Goal: Task Accomplishment & Management: Complete application form

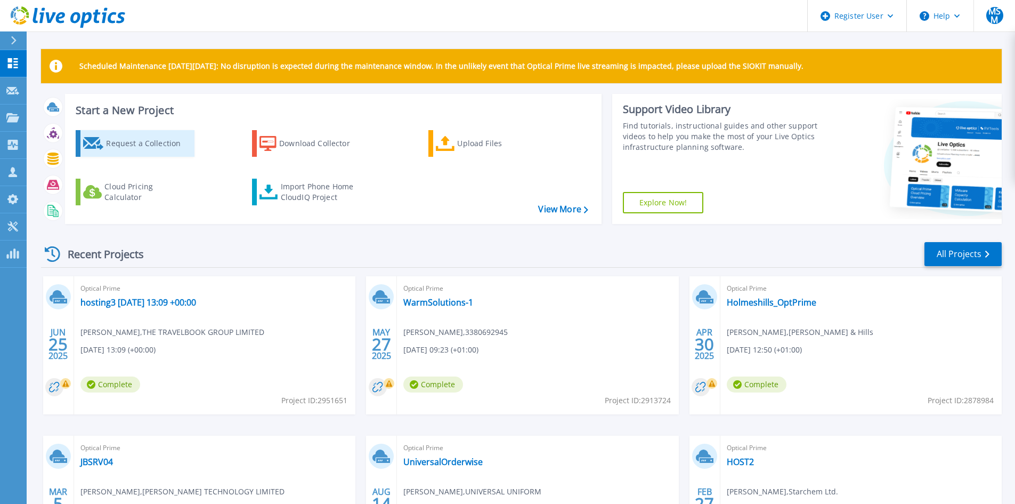
click at [118, 149] on div "Request a Collection" at bounding box center [148, 143] width 85 height 21
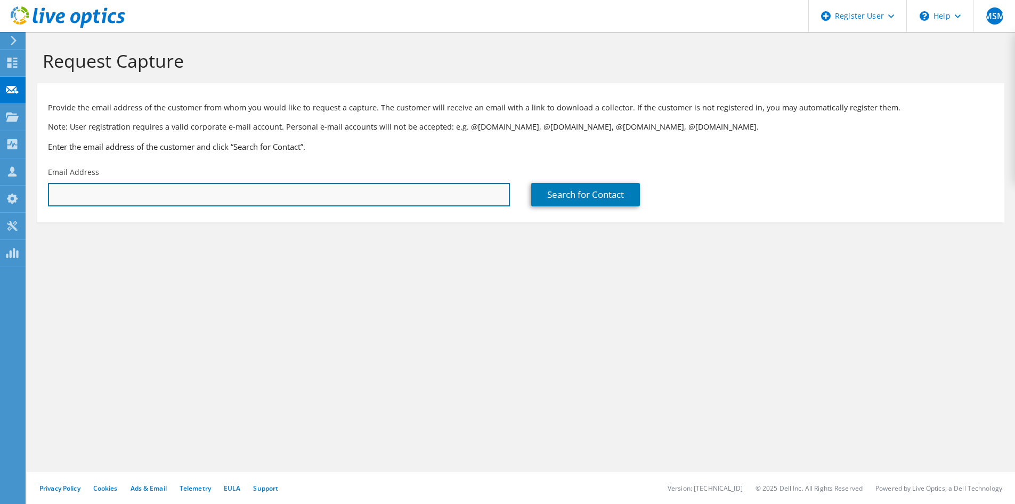
click at [331, 193] on input "text" at bounding box center [279, 194] width 462 height 23
type input "[EMAIL_ADDRESS][DOMAIN_NAME]"
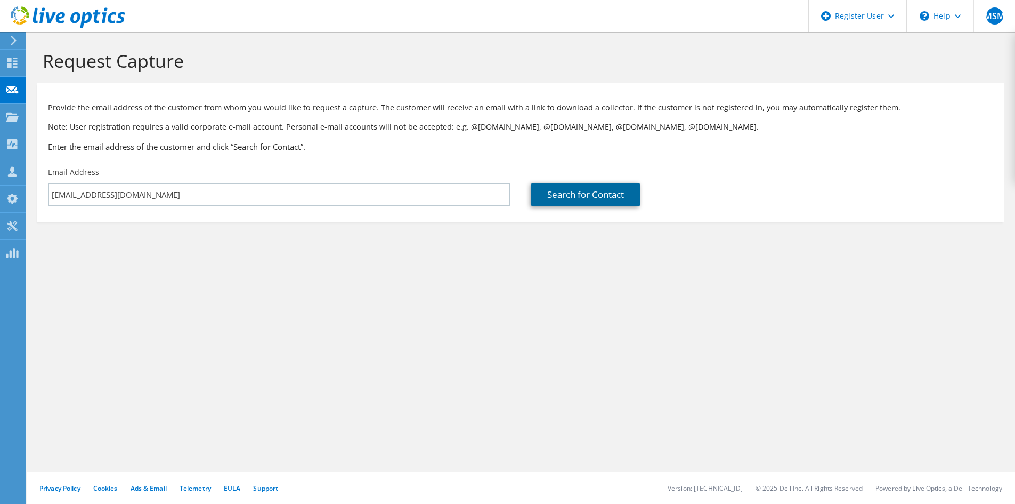
click at [594, 199] on link "Search for Contact" at bounding box center [585, 194] width 109 height 23
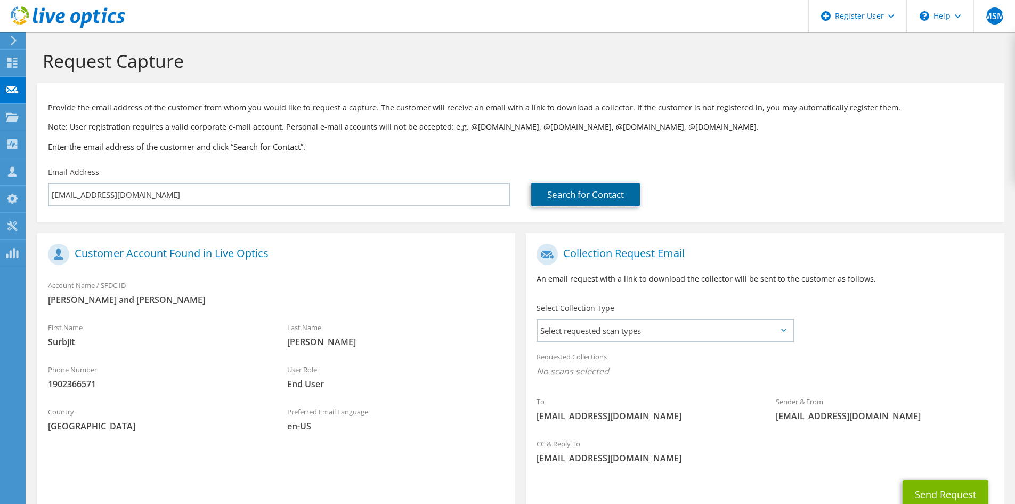
scroll to position [79, 0]
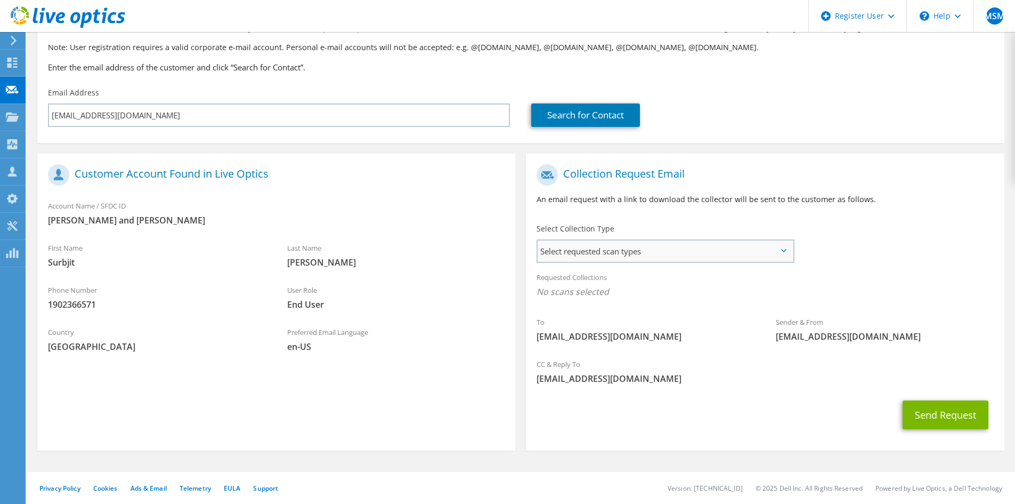
click at [658, 255] on span "Select requested scan types" at bounding box center [665, 250] width 255 height 21
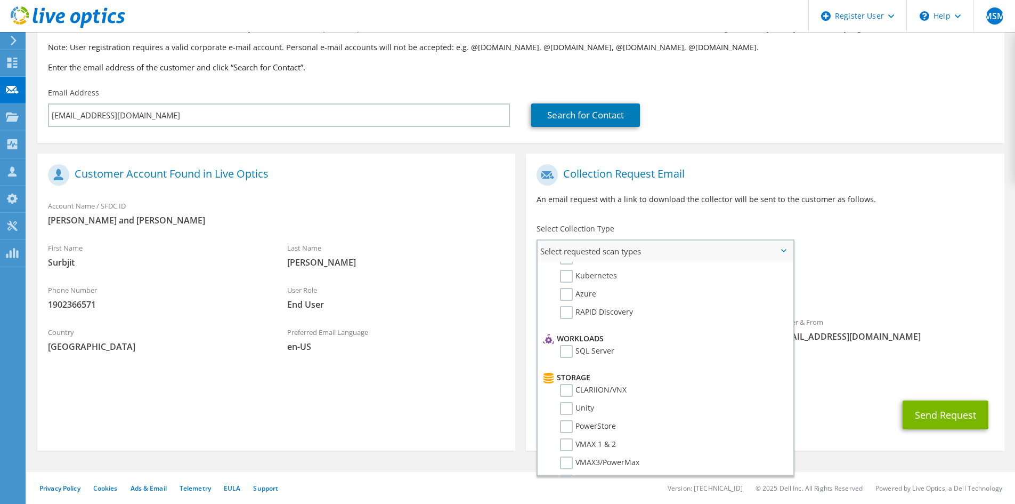
scroll to position [0, 0]
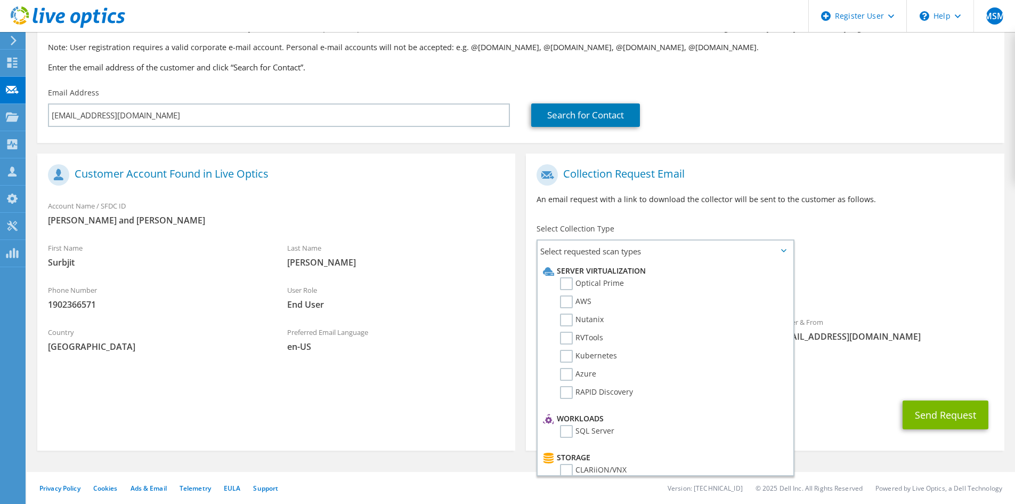
drag, startPoint x: 271, startPoint y: 173, endPoint x: 79, endPoint y: 175, distance: 191.9
click at [79, 175] on h1 "Customer Account Found in Live Optics" at bounding box center [273, 174] width 451 height 21
